Goal: Contribute content: Contribute content

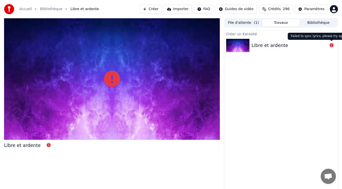
click at [319, 43] on div "Libre et ardente" at bounding box center [290, 45] width 76 height 7
click at [316, 21] on button "Bibliothèque" at bounding box center [319, 22] width 38 height 7
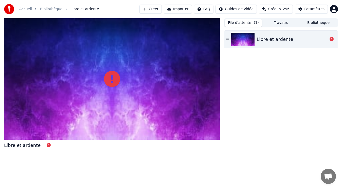
click at [251, 22] on button "File d'attente ( 1 )" at bounding box center [244, 22] width 38 height 7
click at [226, 40] on icon at bounding box center [227, 39] width 3 height 1
click at [228, 39] on icon at bounding box center [227, 39] width 3 height 1
click at [248, 39] on img at bounding box center [242, 39] width 23 height 13
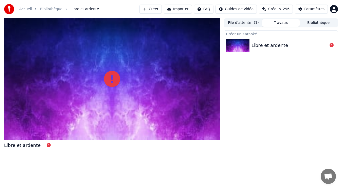
click at [280, 23] on button "Travaux" at bounding box center [281, 22] width 38 height 7
click at [263, 52] on div "Libre et ardente" at bounding box center [281, 45] width 114 height 17
click at [237, 44] on img at bounding box center [237, 45] width 23 height 13
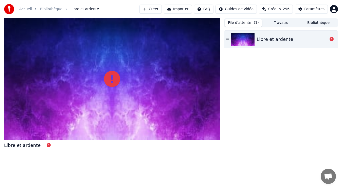
click at [241, 21] on button "File d'attente ( 1 )" at bounding box center [244, 22] width 38 height 7
click at [333, 40] on icon at bounding box center [332, 39] width 4 height 4
click at [332, 40] on icon at bounding box center [332, 39] width 4 height 4
click at [229, 41] on div "Libre et ardente" at bounding box center [281, 39] width 114 height 17
click at [189, 9] on button "Importer" at bounding box center [178, 9] width 28 height 9
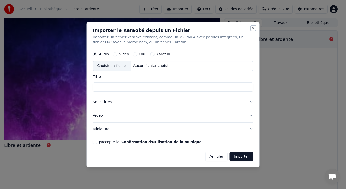
click at [254, 29] on button "Close" at bounding box center [254, 28] width 4 height 4
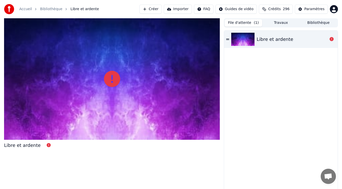
click at [160, 8] on button "Créer" at bounding box center [150, 9] width 22 height 9
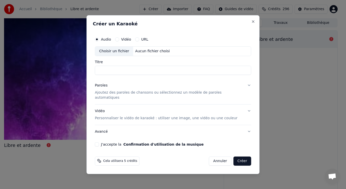
click at [127, 52] on div "Choisir un fichier" at bounding box center [114, 51] width 38 height 9
type input "**********"
click at [104, 87] on div "Paroles" at bounding box center [101, 85] width 13 height 5
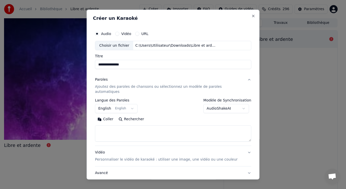
click at [111, 102] on body "**********" at bounding box center [171, 94] width 342 height 189
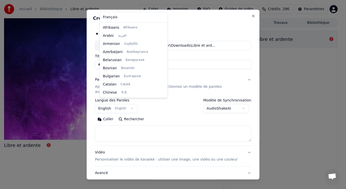
scroll to position [41, 0]
select select "**"
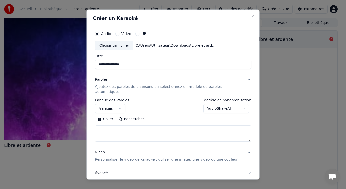
click at [108, 115] on button "Coller" at bounding box center [105, 119] width 21 height 8
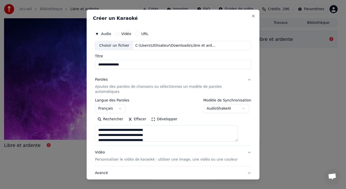
click at [157, 115] on button "Développer" at bounding box center [164, 119] width 31 height 8
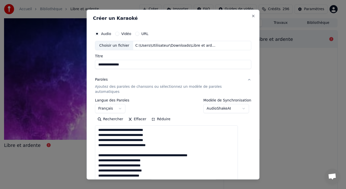
drag, startPoint x: 102, startPoint y: 143, endPoint x: 213, endPoint y: 151, distance: 110.8
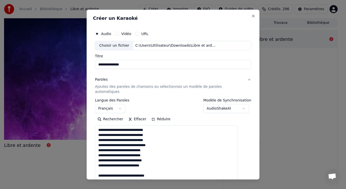
drag, startPoint x: 105, startPoint y: 165, endPoint x: 165, endPoint y: 169, distance: 60.2
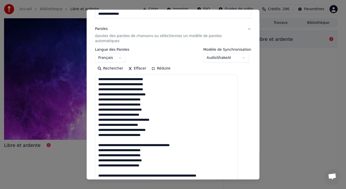
drag, startPoint x: 103, startPoint y: 135, endPoint x: 198, endPoint y: 142, distance: 95.3
click at [198, 142] on textarea at bounding box center [166, 168] width 143 height 186
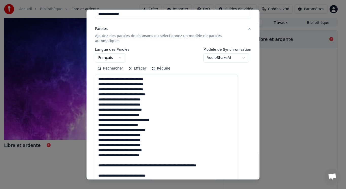
drag, startPoint x: 103, startPoint y: 155, endPoint x: 170, endPoint y: 171, distance: 68.9
click at [170, 171] on textarea "**********" at bounding box center [166, 168] width 143 height 186
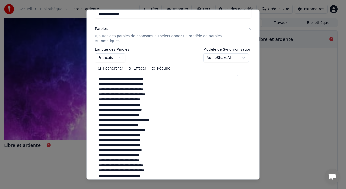
scroll to position [101, 0]
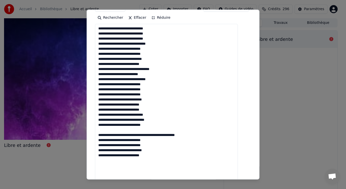
drag, startPoint x: 104, startPoint y: 125, endPoint x: 208, endPoint y: 131, distance: 103.6
click at [208, 131] on textarea "**********" at bounding box center [166, 117] width 143 height 186
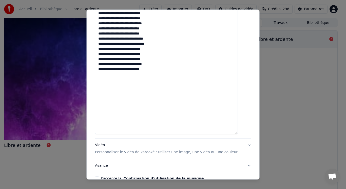
scroll to position [201, 0]
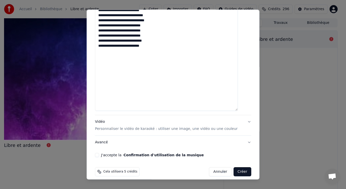
type textarea "**********"
click at [127, 126] on p "Personnaliser le vidéo de karaoké : utiliser une image, une vidéo ou une couleur" at bounding box center [166, 128] width 143 height 5
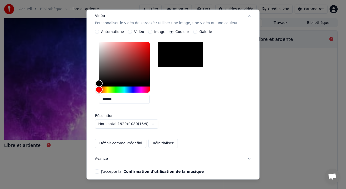
scroll to position [86, 0]
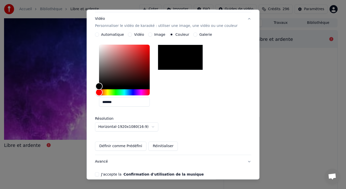
click at [132, 32] on button "Vidéo" at bounding box center [130, 34] width 4 height 4
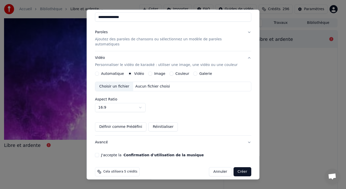
click at [121, 82] on div "Choisir un fichier" at bounding box center [114, 86] width 38 height 9
click at [99, 153] on button "J'accepte la Confirmation d'utilisation de la musique" at bounding box center [97, 155] width 4 height 4
click at [234, 167] on button "Créer" at bounding box center [243, 171] width 18 height 9
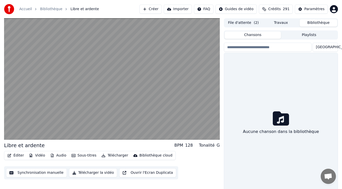
click at [321, 24] on button "Bibliothèque" at bounding box center [319, 22] width 38 height 7
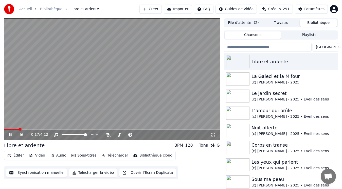
click at [18, 155] on button "Éditer" at bounding box center [15, 155] width 21 height 7
click at [108, 134] on icon at bounding box center [107, 135] width 5 height 4
click at [22, 135] on icon at bounding box center [22, 134] width 3 height 3
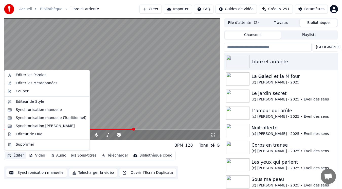
click at [14, 156] on button "Éditer" at bounding box center [15, 155] width 21 height 7
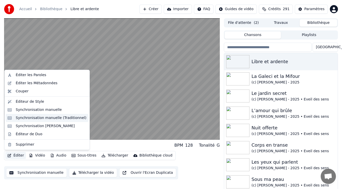
click at [35, 119] on div "Synchronisation manuelle (Traditionnel)" at bounding box center [51, 117] width 71 height 5
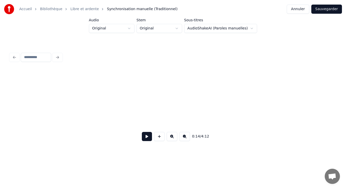
scroll to position [0, 1810]
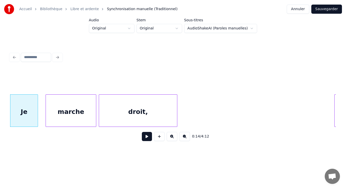
click at [186, 138] on button at bounding box center [185, 136] width 11 height 9
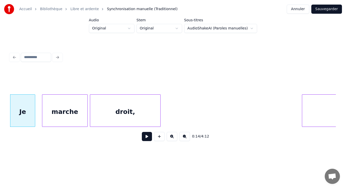
click at [186, 138] on button at bounding box center [185, 136] width 11 height 9
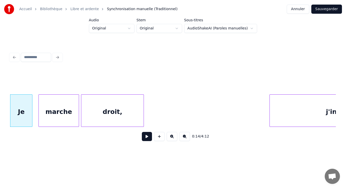
click at [186, 138] on button at bounding box center [185, 136] width 11 height 9
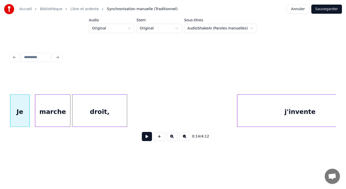
click at [186, 138] on button at bounding box center [185, 136] width 11 height 9
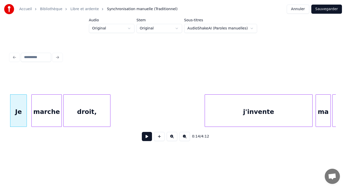
click at [186, 138] on button at bounding box center [185, 136] width 11 height 9
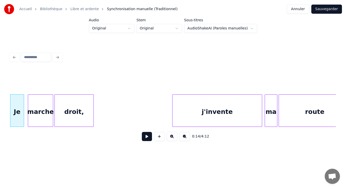
click at [186, 138] on button at bounding box center [185, 136] width 11 height 9
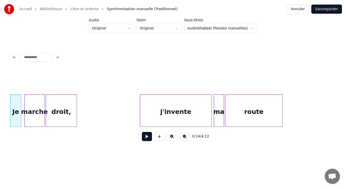
click at [186, 138] on button at bounding box center [185, 136] width 11 height 9
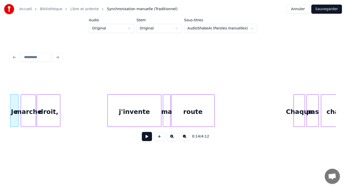
click at [186, 138] on button at bounding box center [185, 136] width 11 height 9
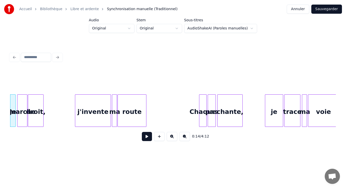
click at [186, 138] on button at bounding box center [185, 136] width 11 height 9
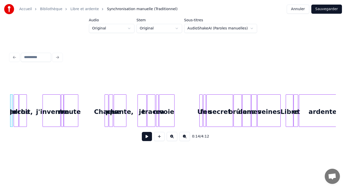
click at [186, 138] on button at bounding box center [185, 136] width 11 height 9
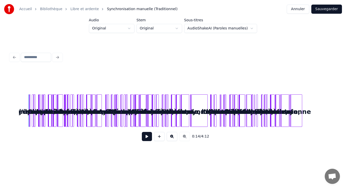
scroll to position [0, 0]
click at [201, 123] on div "rayonne" at bounding box center [200, 112] width 16 height 34
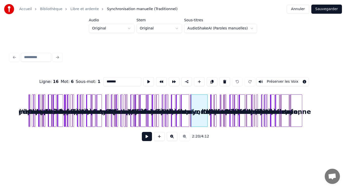
click at [170, 137] on button at bounding box center [172, 136] width 11 height 9
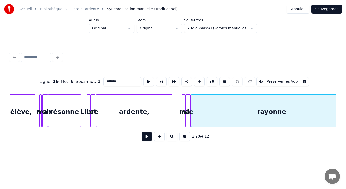
click at [171, 136] on button at bounding box center [172, 136] width 11 height 9
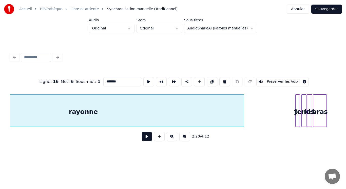
scroll to position [0, 3703]
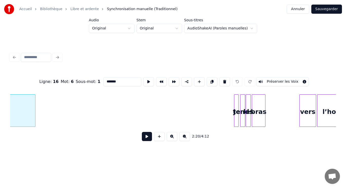
click at [34, 112] on div at bounding box center [35, 111] width 2 height 32
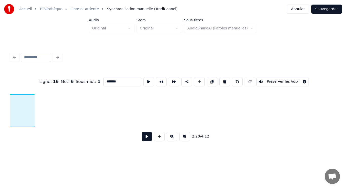
scroll to position [0, 3554]
click at [32, 112] on div at bounding box center [32, 111] width 2 height 32
click at [20, 111] on div "rayonne" at bounding box center [21, 112] width 22 height 34
click at [144, 79] on button at bounding box center [149, 81] width 11 height 9
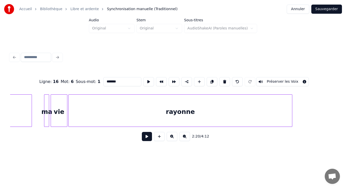
scroll to position [0, 5470]
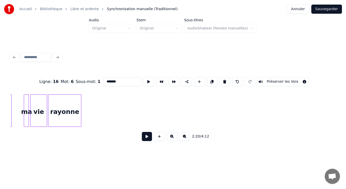
click at [80, 105] on div at bounding box center [81, 111] width 2 height 32
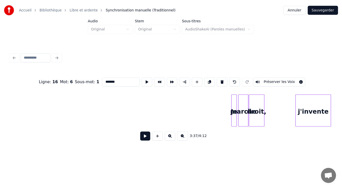
scroll to position [0, 0]
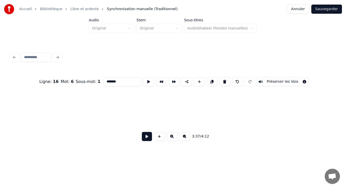
click at [333, 8] on button "Sauvegarder" at bounding box center [327, 9] width 31 height 9
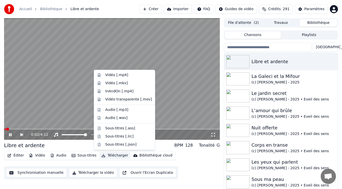
click at [115, 154] on button "Télécharger" at bounding box center [114, 155] width 31 height 7
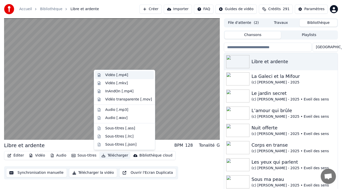
click at [126, 75] on div "Vidéo [.mp4]" at bounding box center [128, 75] width 47 height 5
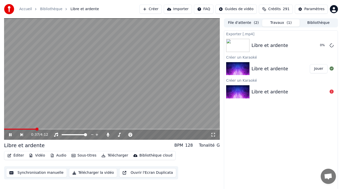
click at [110, 71] on video at bounding box center [112, 78] width 216 height 121
